Goal: Obtain resource: Obtain resource

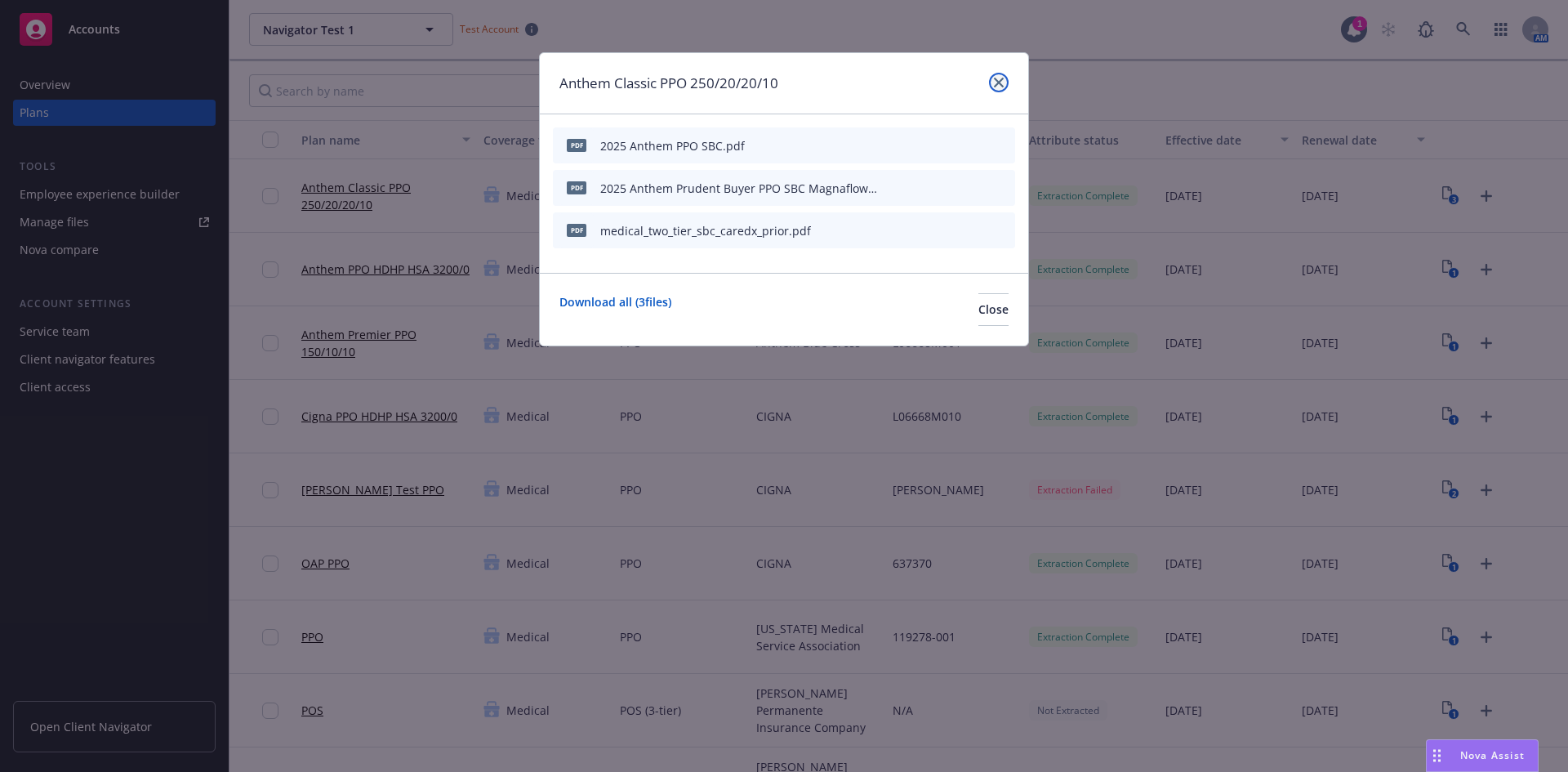
click at [999, 86] on icon "close" at bounding box center [998, 82] width 9 height 9
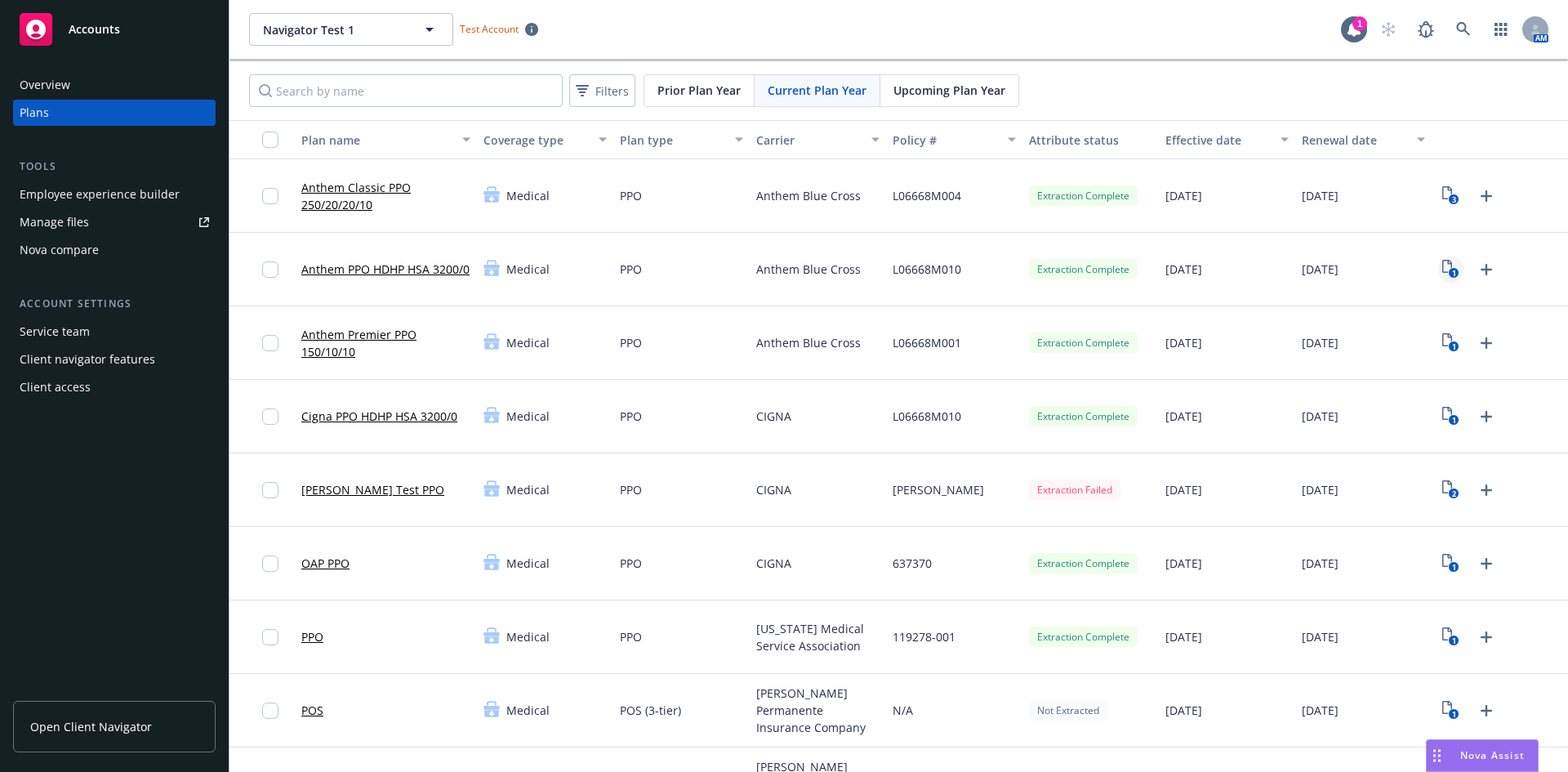
click at [1443, 261] on icon "1" at bounding box center [1451, 270] width 17 height 19
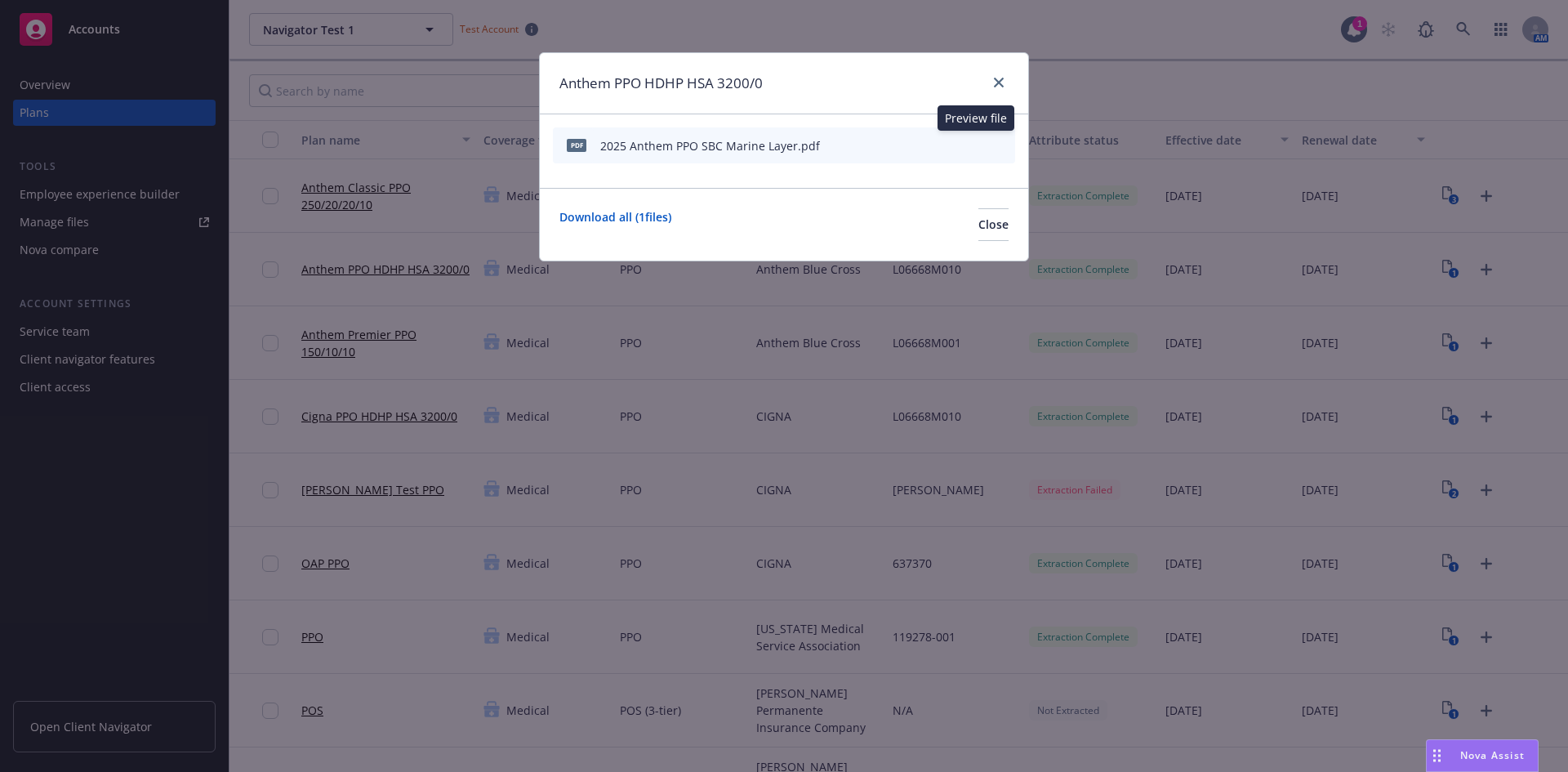
click at [979, 142] on icon "preview file" at bounding box center [973, 144] width 15 height 11
click at [994, 85] on icon "close" at bounding box center [998, 82] width 9 height 9
